Goal: Information Seeking & Learning: Learn about a topic

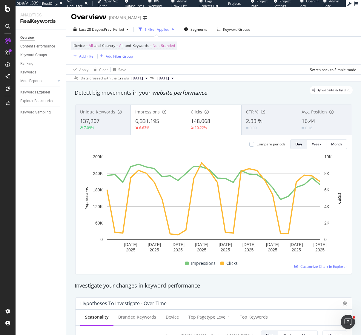
drag, startPoint x: 7, startPoint y: 8, endPoint x: 274, endPoint y: 2, distance: 267.2
click at [0, 0] on div at bounding box center [8, 167] width 16 height 335
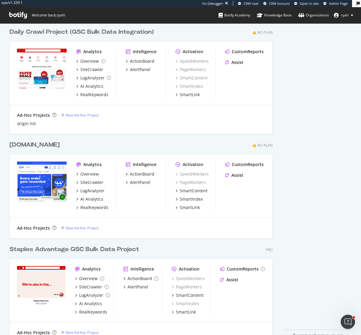
scroll to position [294, 0]
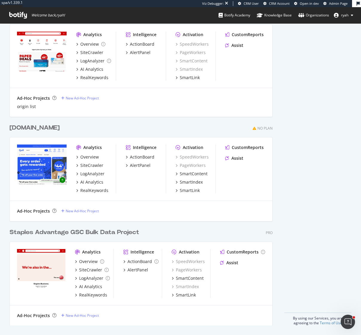
click at [125, 230] on div "Staples Advantage GSC Bulk Data Project" at bounding box center [75, 232] width 130 height 9
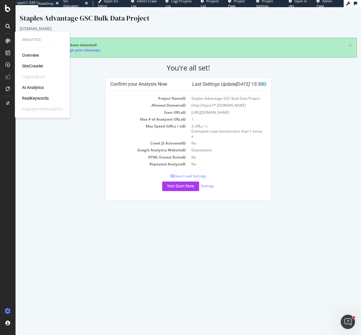
click at [32, 98] on div "RealKeywords" at bounding box center [35, 98] width 27 height 6
